Goal: Connect with others: Connect with others

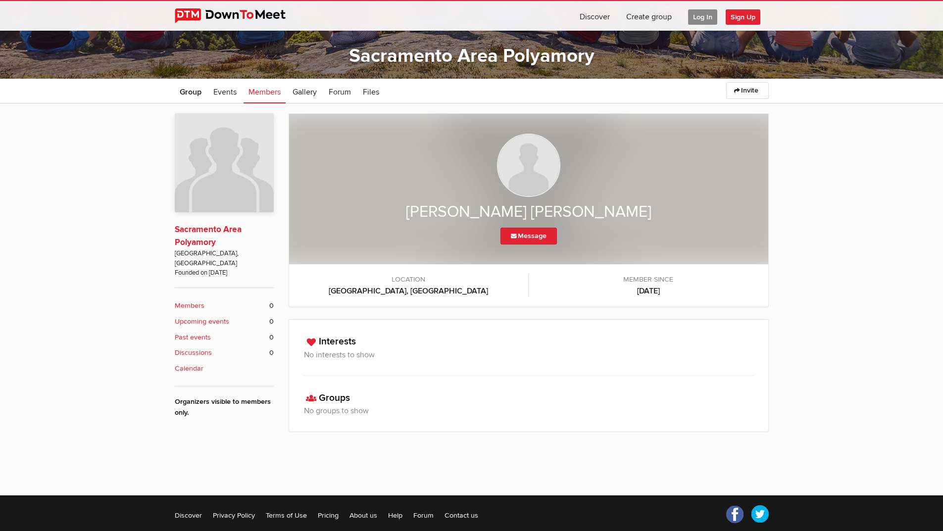
scroll to position [198, 0]
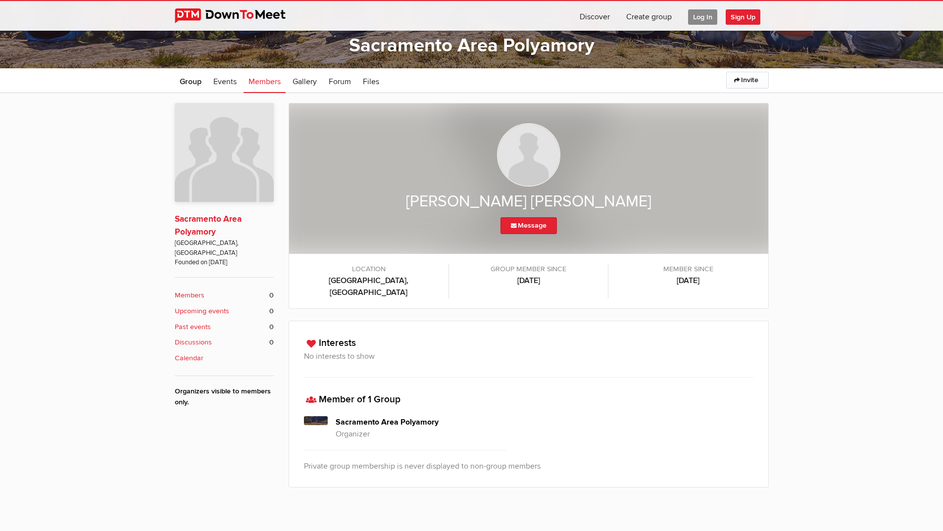
click at [206, 233] on link "Sacramento Area Polyamory" at bounding box center [208, 225] width 67 height 23
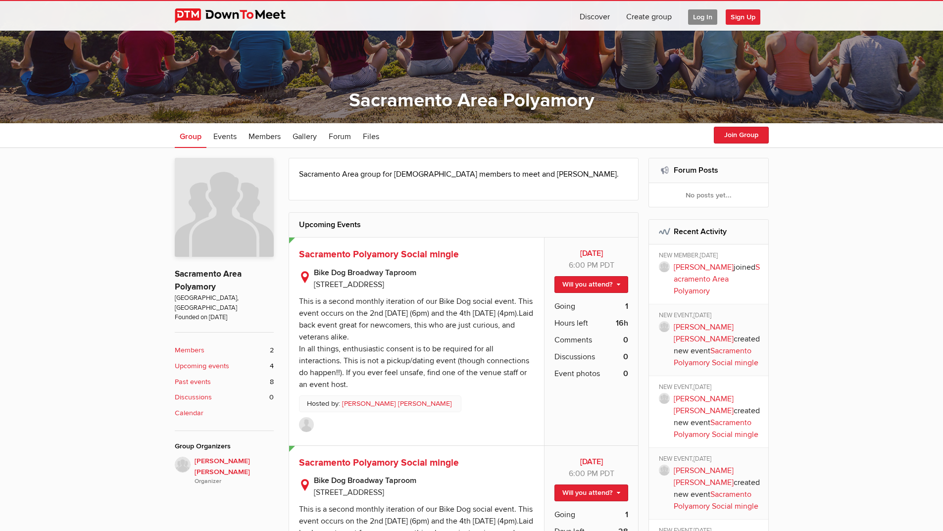
scroll to position [148, 0]
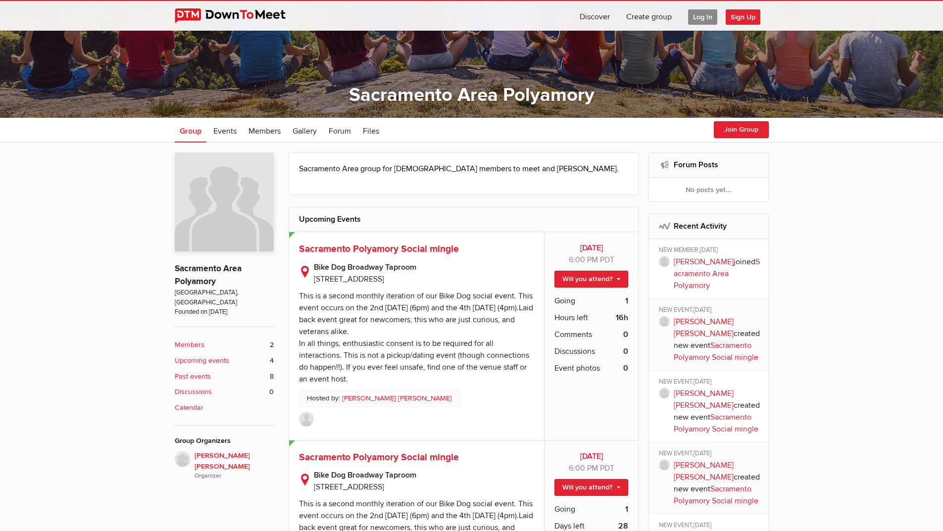
click at [179, 339] on b "Members" at bounding box center [190, 344] width 30 height 11
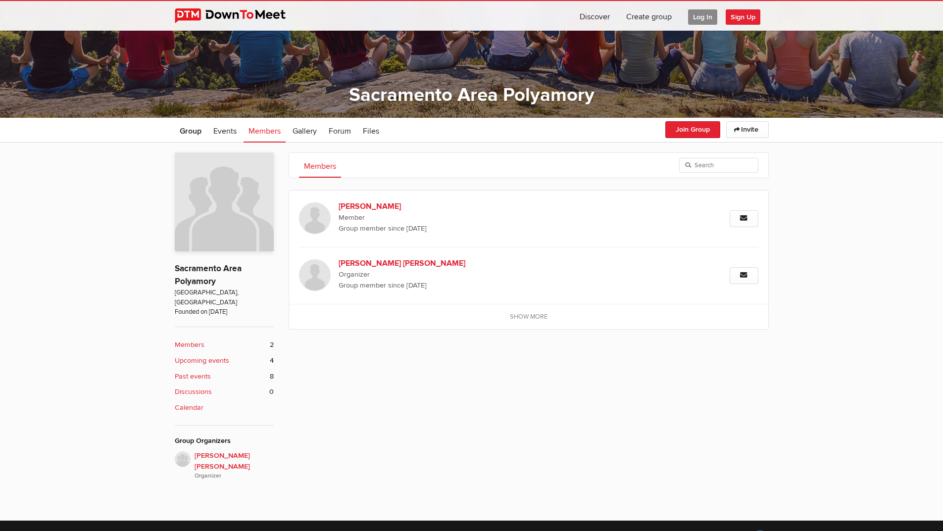
scroll to position [201, 0]
